Goal: Register for event/course

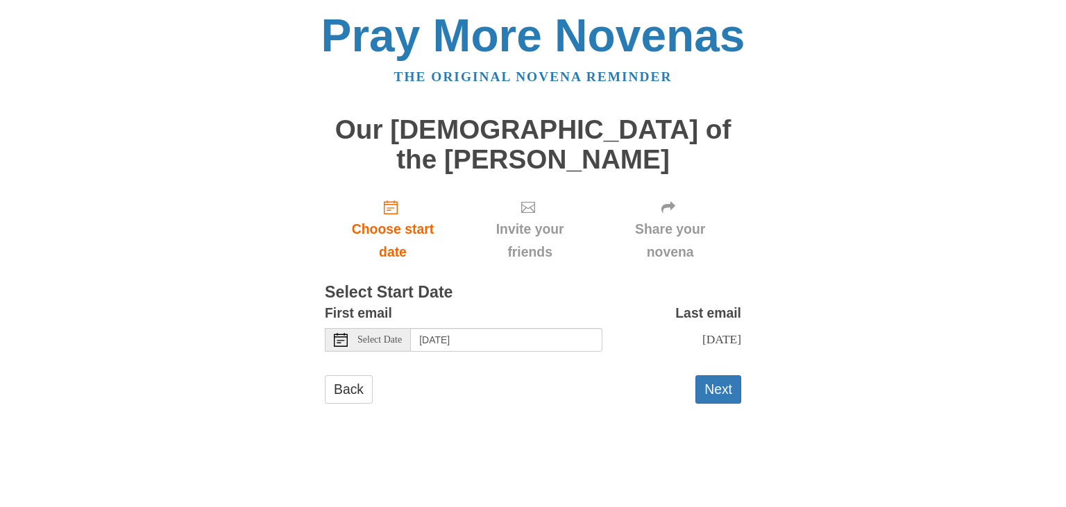
click at [375, 335] on span "Select Date" at bounding box center [380, 340] width 44 height 10
click at [395, 335] on span "Select Date" at bounding box center [380, 340] width 44 height 10
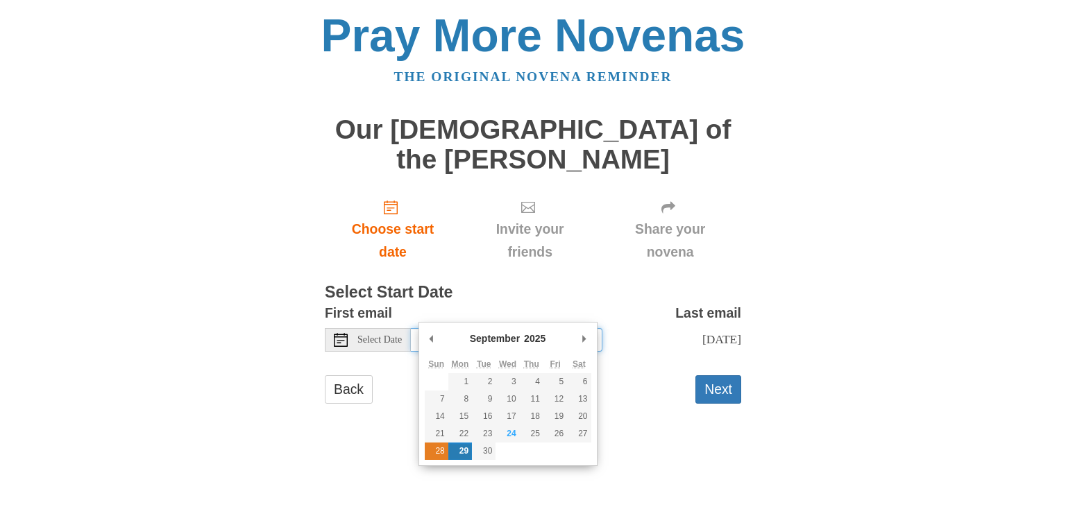
type input "[DATE]"
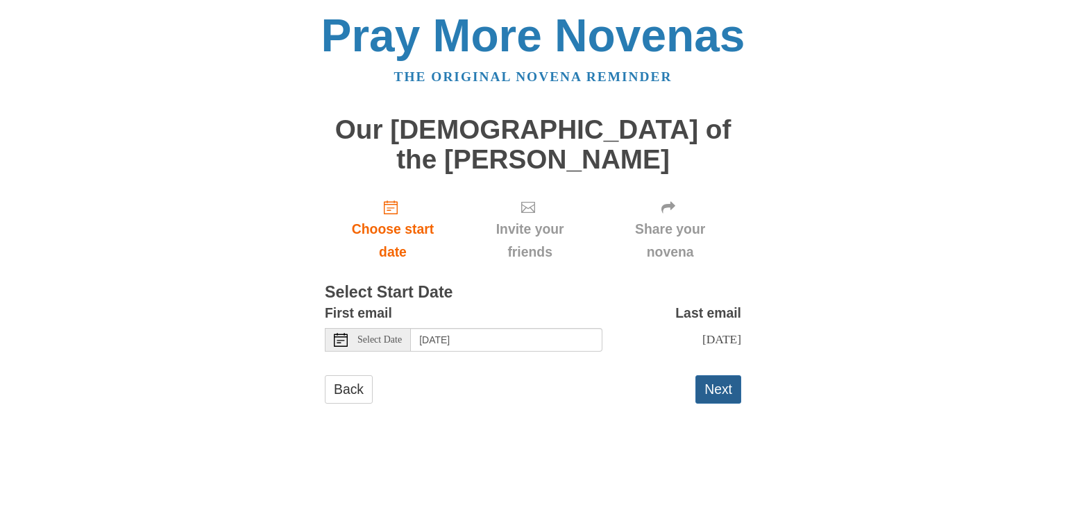
click at [707, 376] on button "Next" at bounding box center [719, 390] width 46 height 28
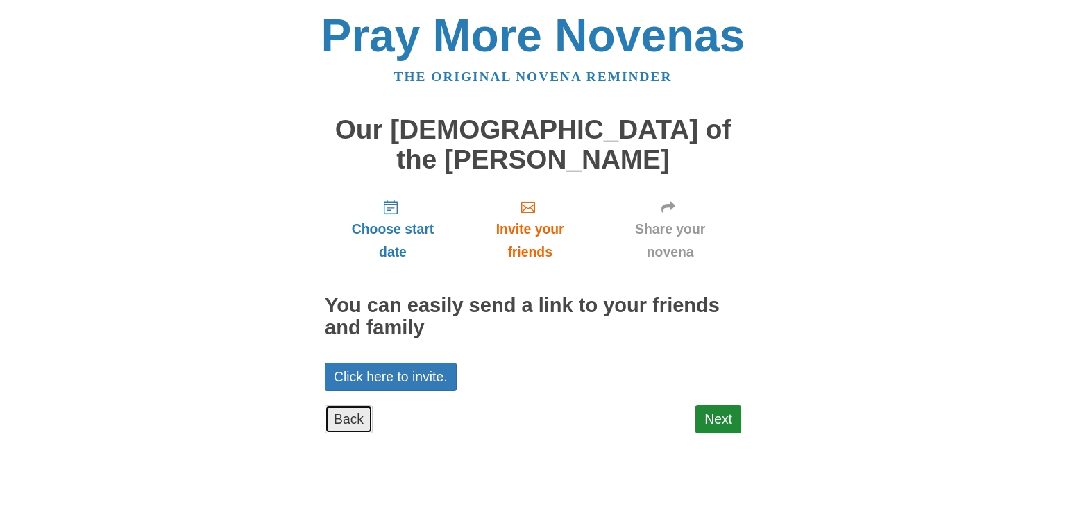
click at [342, 405] on link "Back" at bounding box center [349, 419] width 48 height 28
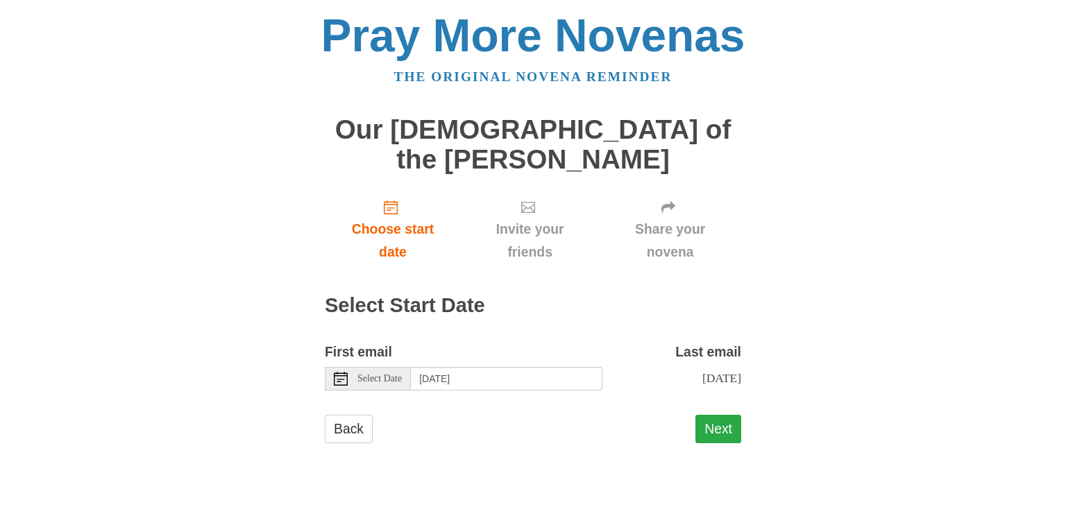
click at [721, 415] on button "Next" at bounding box center [719, 429] width 46 height 28
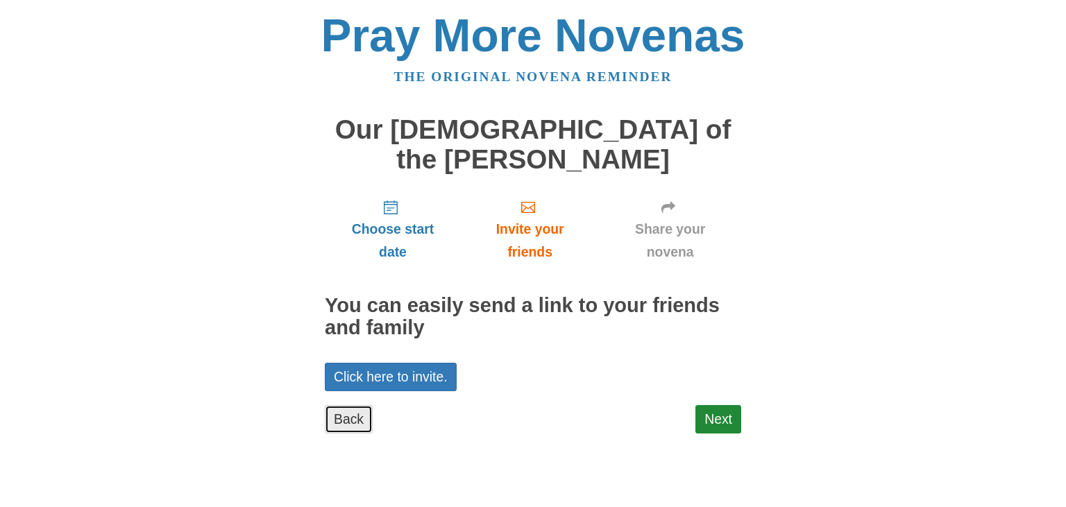
click at [348, 405] on link "Back" at bounding box center [349, 419] width 48 height 28
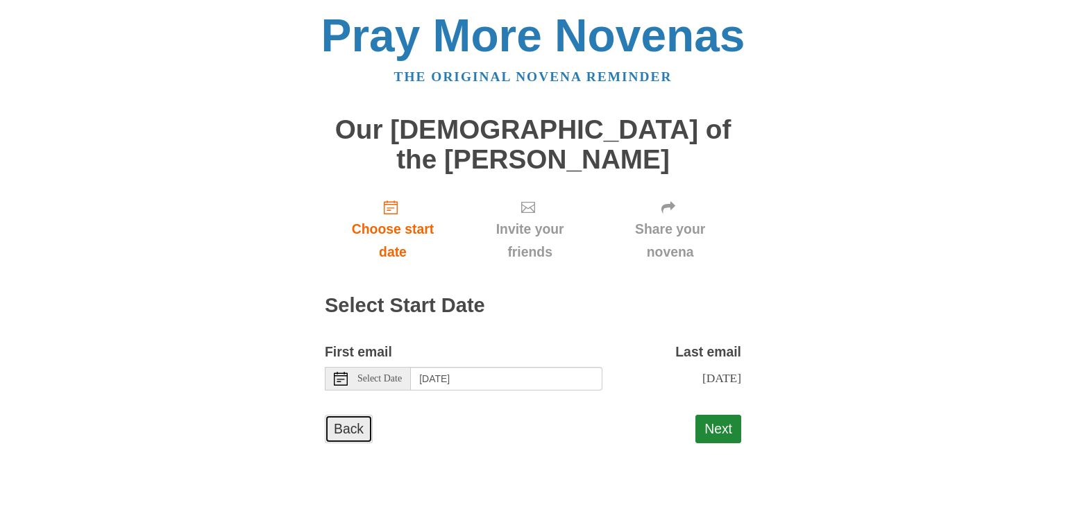
click at [343, 415] on link "Back" at bounding box center [349, 429] width 48 height 28
